Goal: Find contact information: Obtain details needed to contact an individual or organization

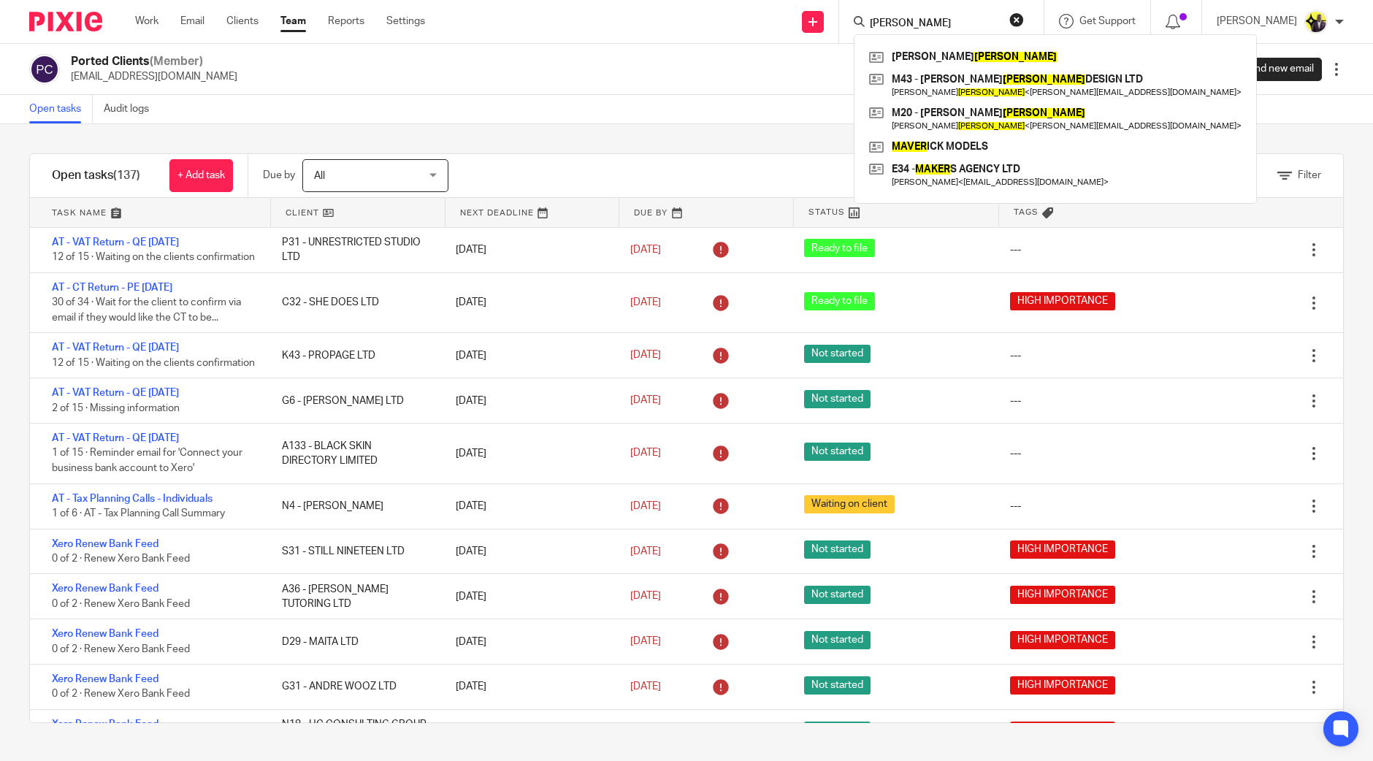
drag, startPoint x: 1048, startPoint y: 24, endPoint x: 998, endPoint y: 20, distance: 50.6
click at [1024, 24] on button "reset" at bounding box center [1017, 19] width 15 height 15
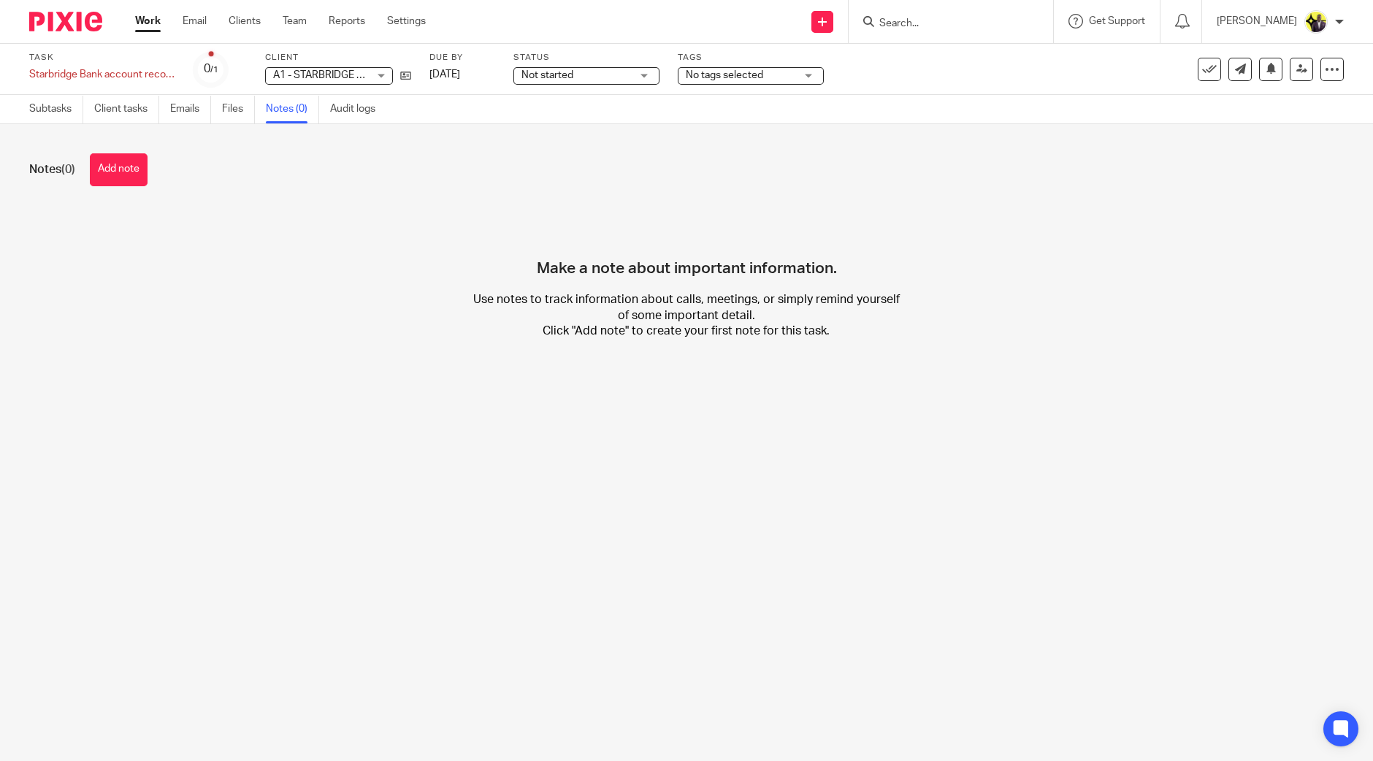
click at [928, 20] on input "Search" at bounding box center [943, 24] width 131 height 13
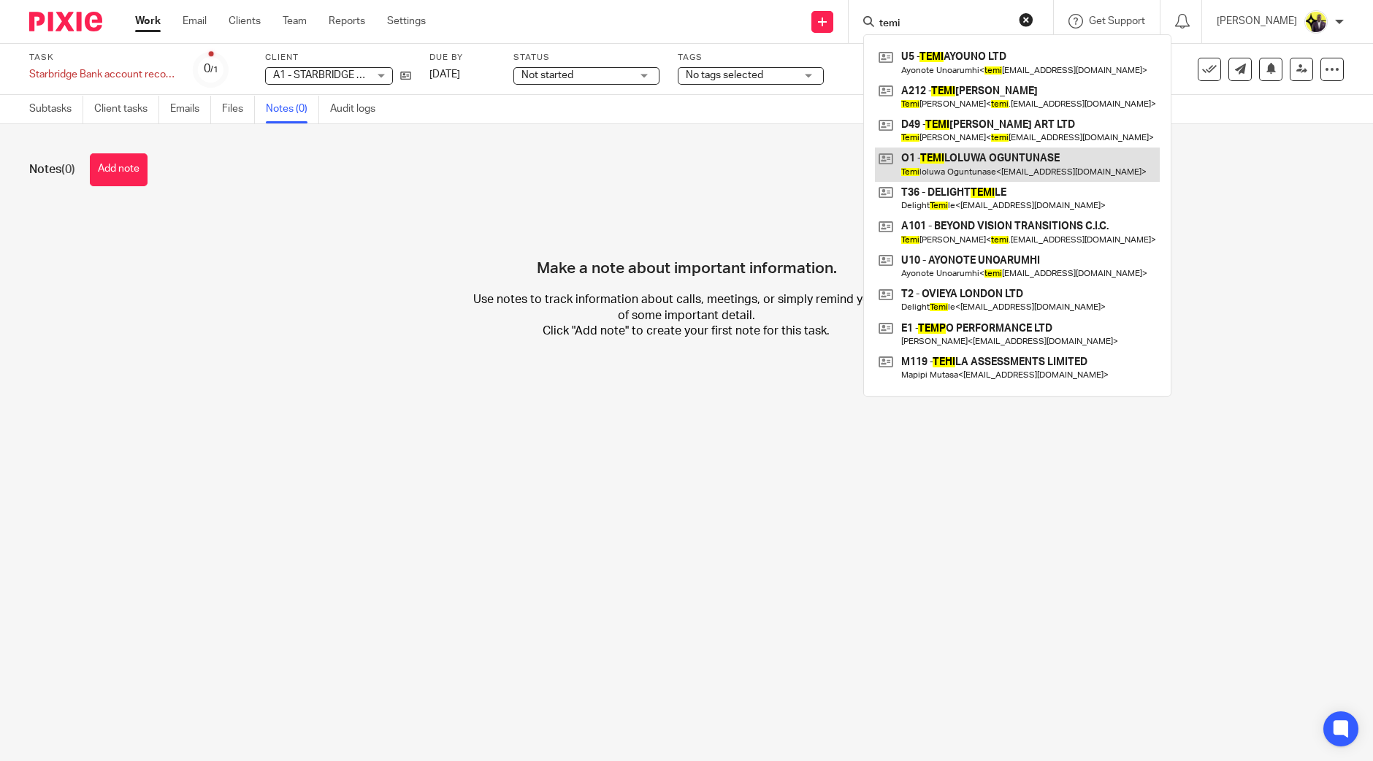
type input "temi"
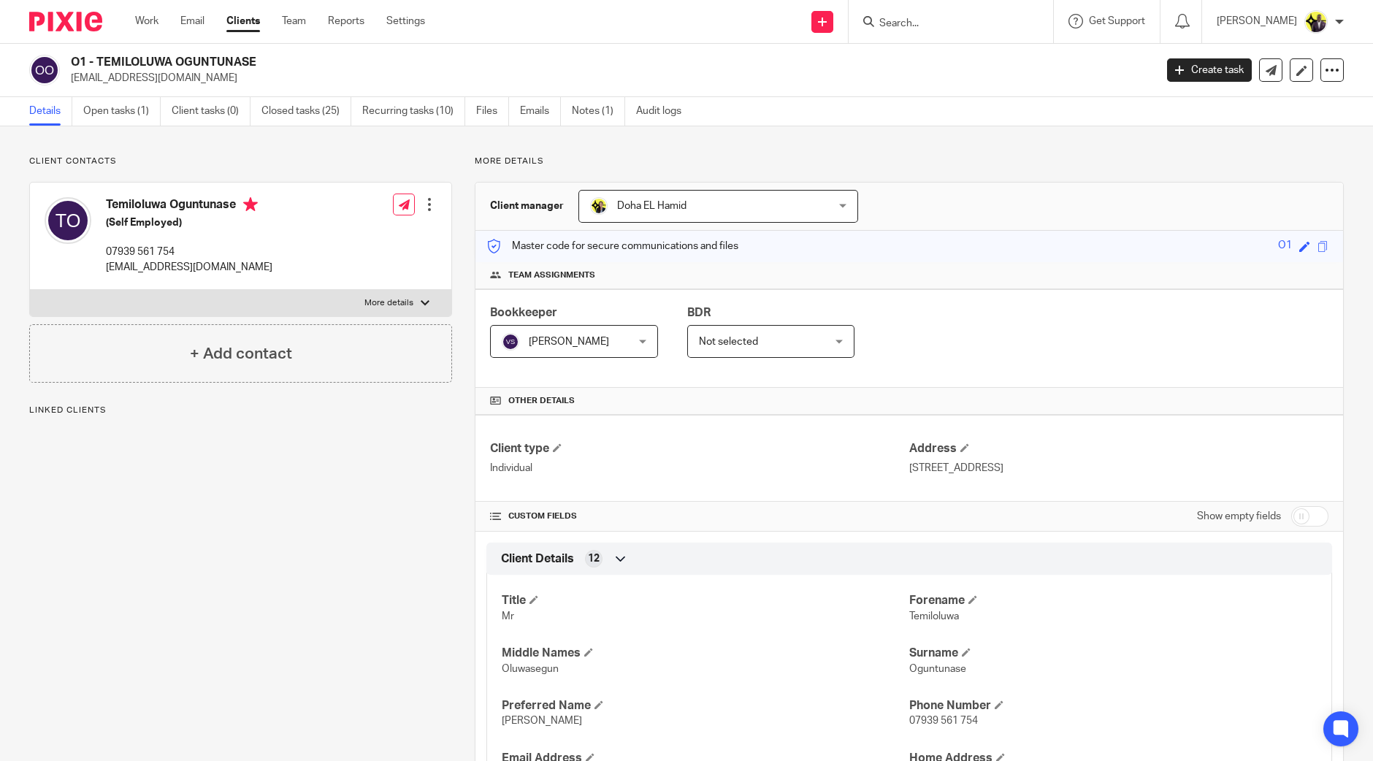
drag, startPoint x: 269, startPoint y: 59, endPoint x: 180, endPoint y: 182, distance: 151.2
click at [116, 74] on div "O1 - TEMILOLUWA OGUNTUNASE [EMAIL_ADDRESS][DOMAIN_NAME]" at bounding box center [608, 70] width 1075 height 31
drag, startPoint x: 193, startPoint y: 245, endPoint x: 106, endPoint y: 253, distance: 87.2
click at [106, 253] on p "07939 561 754" at bounding box center [189, 252] width 167 height 15
copy p "07939 561 754"
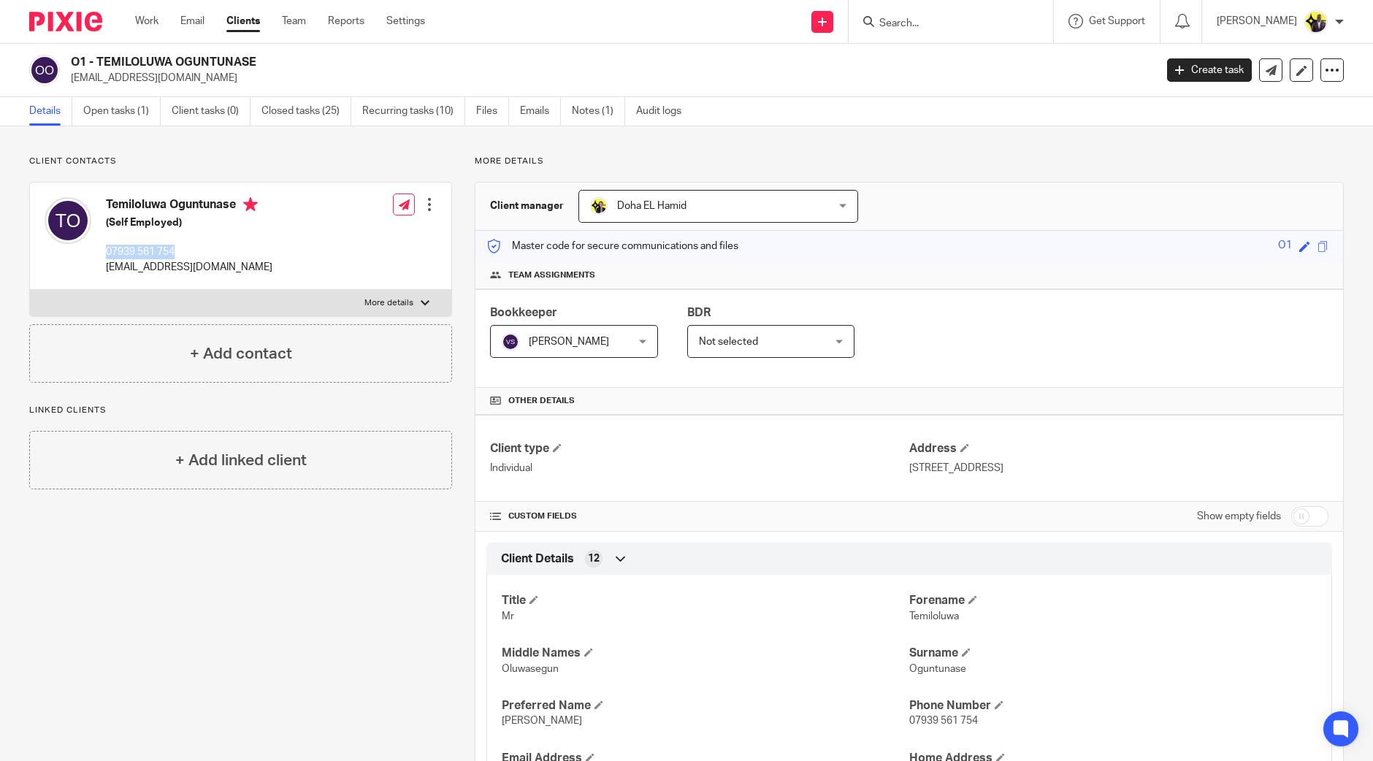
drag, startPoint x: 264, startPoint y: 58, endPoint x: 75, endPoint y: 56, distance: 189.2
click at [75, 56] on h2 "O1 - TEMILOLUWA OGUNTUNASE" at bounding box center [501, 62] width 860 height 15
copy h2 "O1 - TEMILOLUWA OGUNTUNASE"
